Goal: Check status: Check status

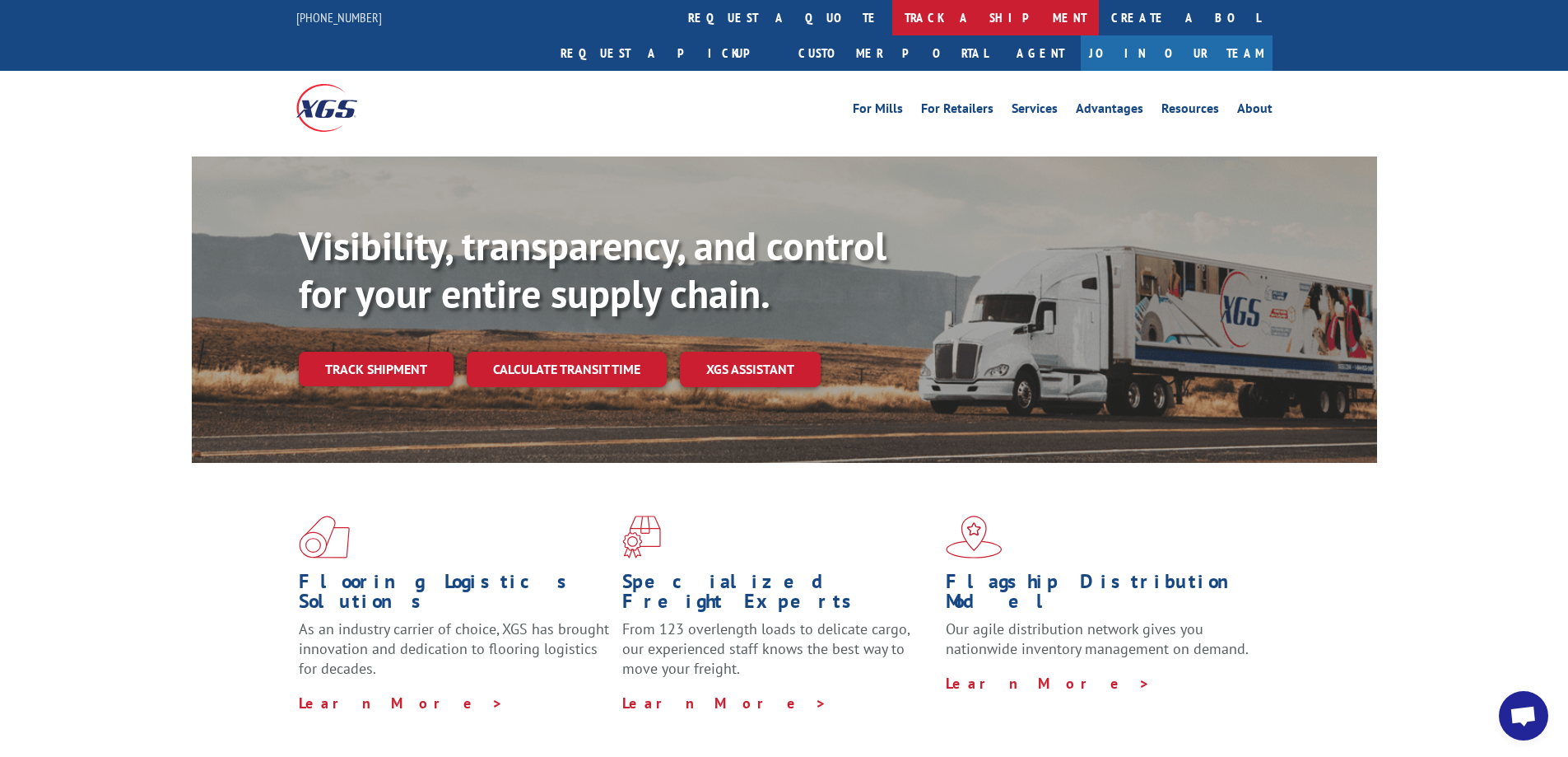
click at [892, 29] on link "track a shipment" at bounding box center [995, 18] width 206 height 35
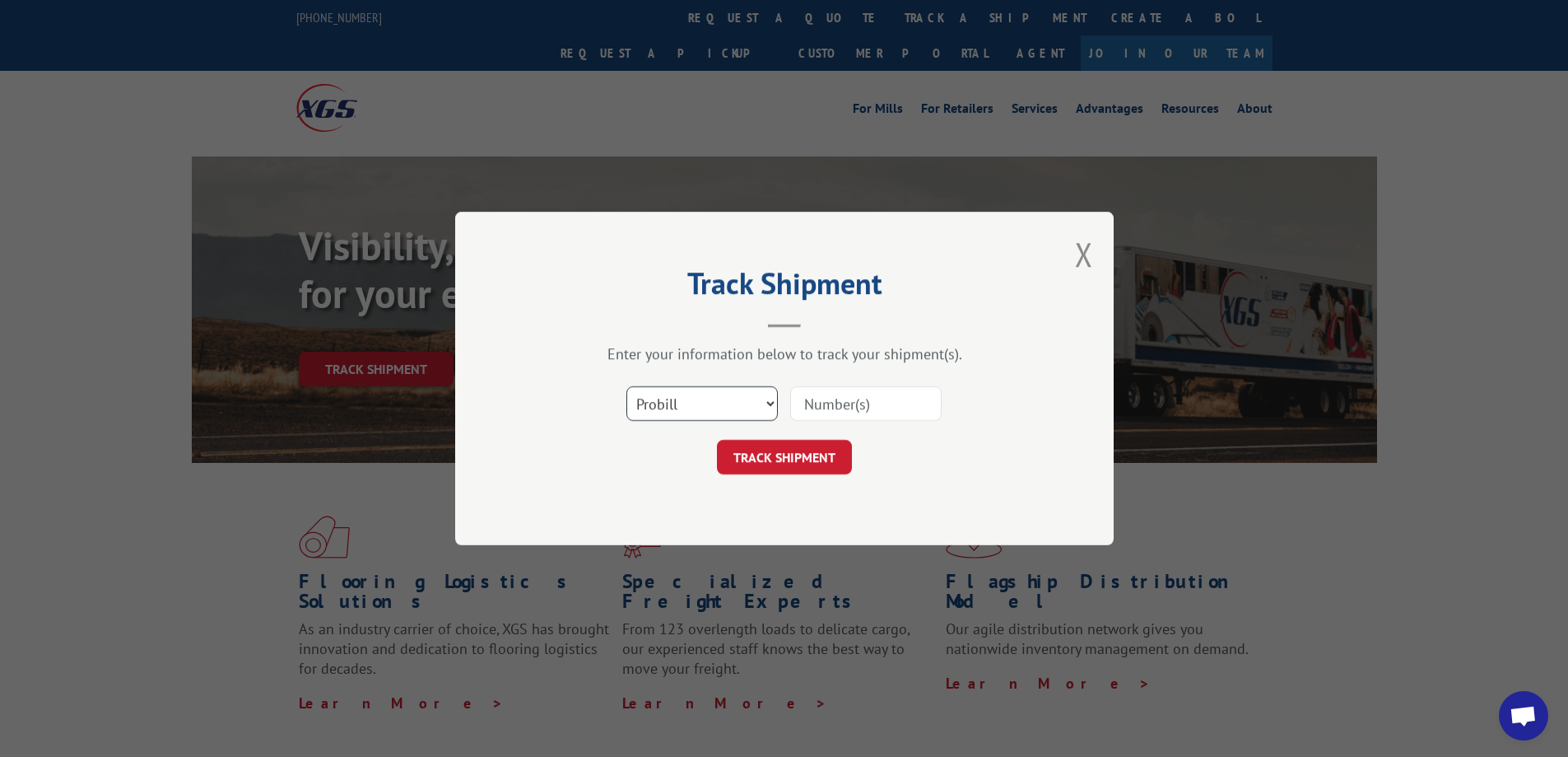
click at [722, 397] on select "Select category... Probill BOL PO" at bounding box center [702, 403] width 151 height 35
select select "bol"
click at [626, 386] on select "Select category... Probill BOL PO" at bounding box center [702, 403] width 151 height 35
click at [839, 408] on input at bounding box center [865, 403] width 151 height 35
paste input "FR39727135"
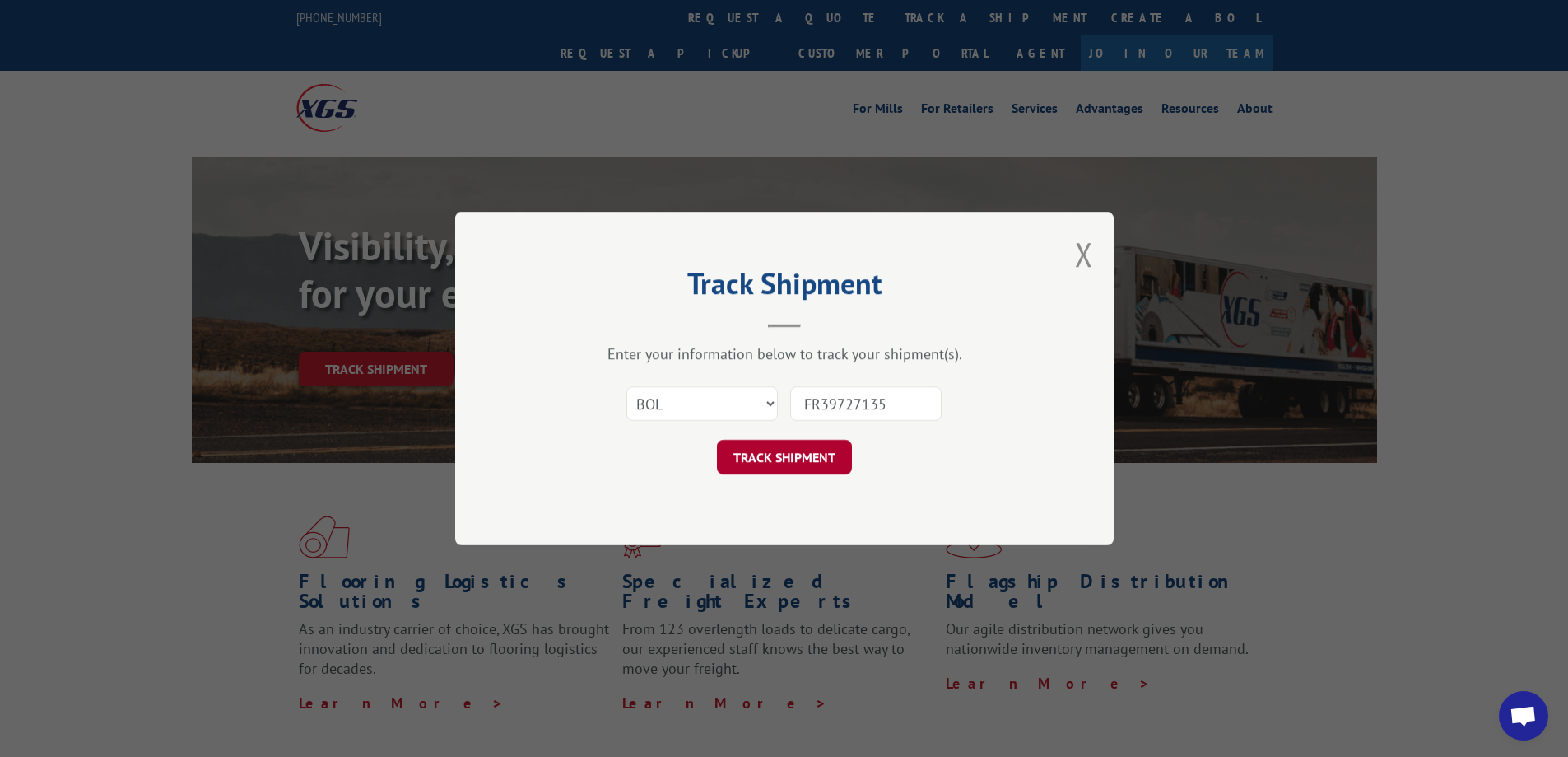
type input "FR39727135"
click at [803, 460] on button "TRACK SHIPMENT" at bounding box center [784, 457] width 135 height 35
